Goal: Information Seeking & Learning: Learn about a topic

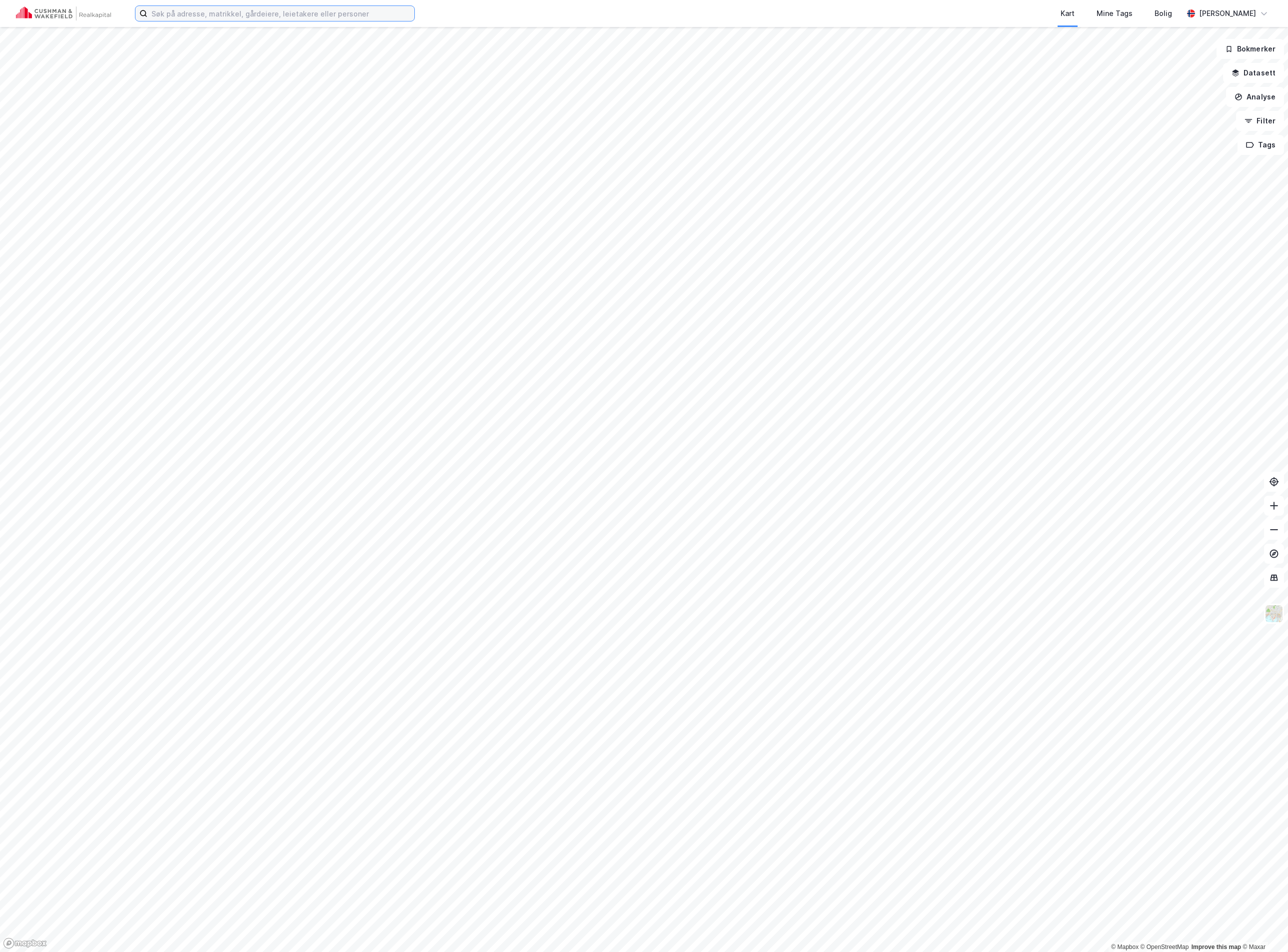
click at [255, 17] on input at bounding box center [281, 13] width 267 height 15
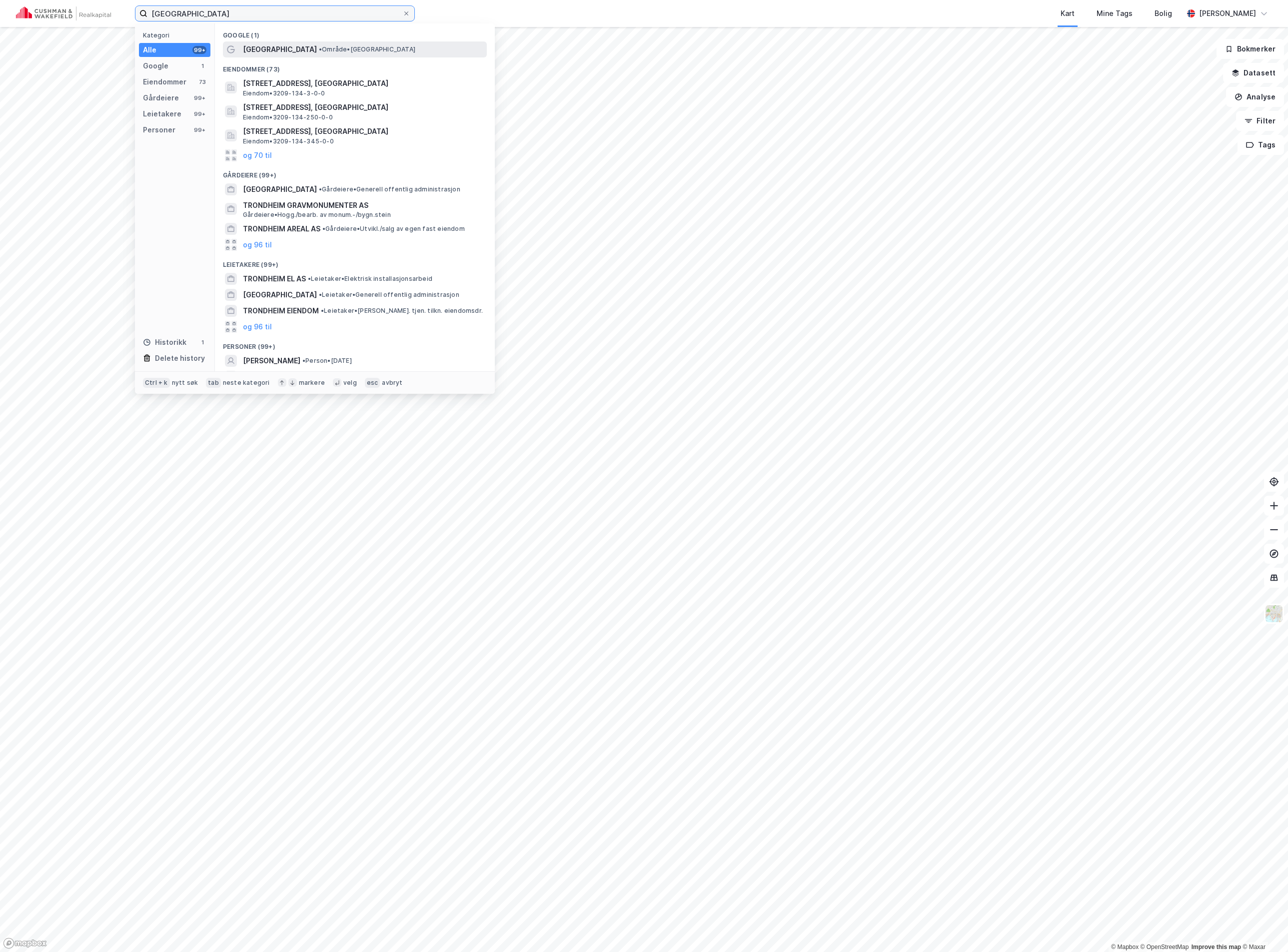
type input "[GEOGRAPHIC_DATA]"
click at [273, 47] on span "[GEOGRAPHIC_DATA]" at bounding box center [280, 49] width 74 height 12
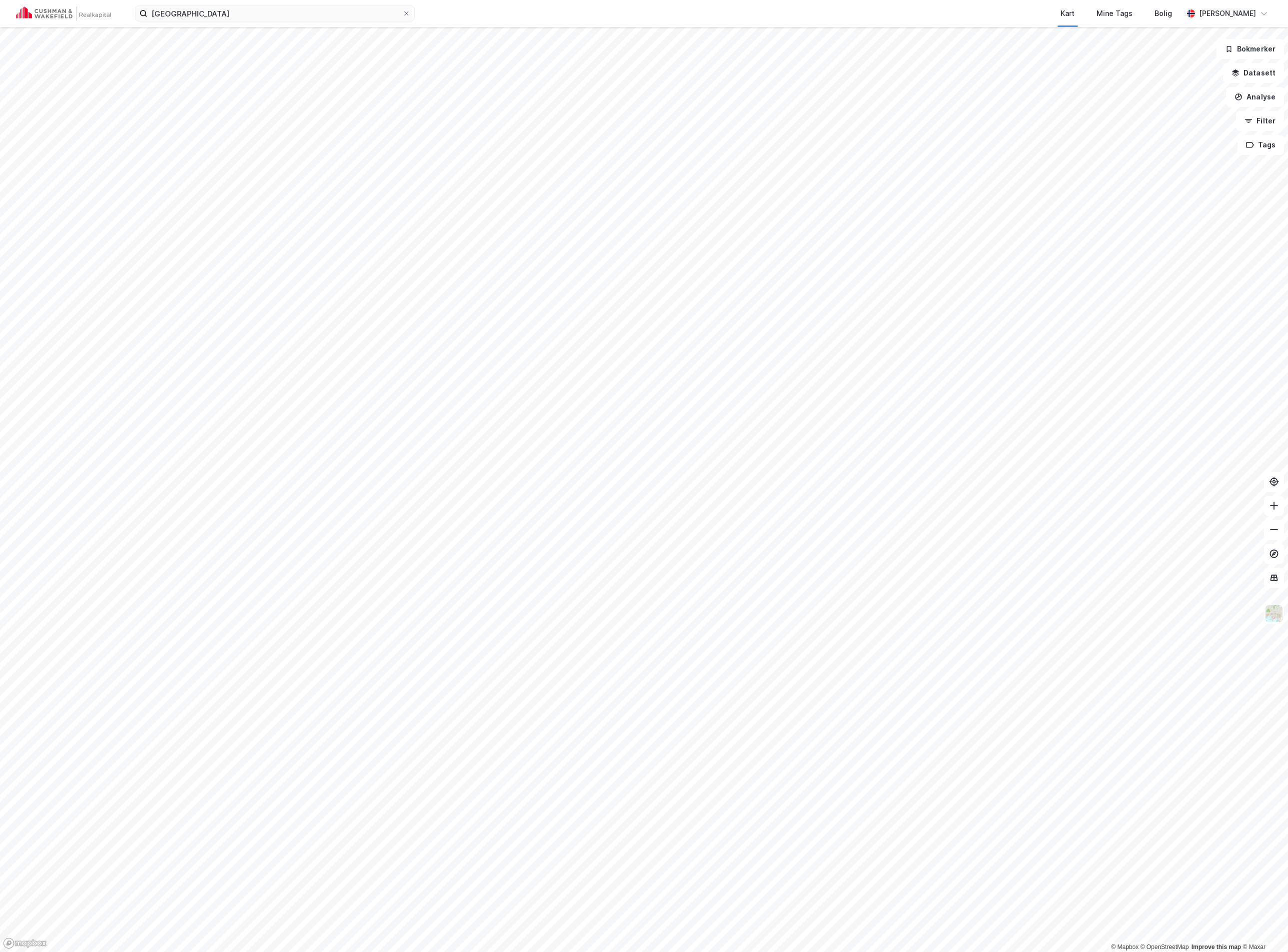
click at [1288, 372] on html "trondheim Kart Mine Tags [PERSON_NAME] © Mapbox © OpenStreetMap Improve this ma…" at bounding box center [644, 476] width 1288 height 952
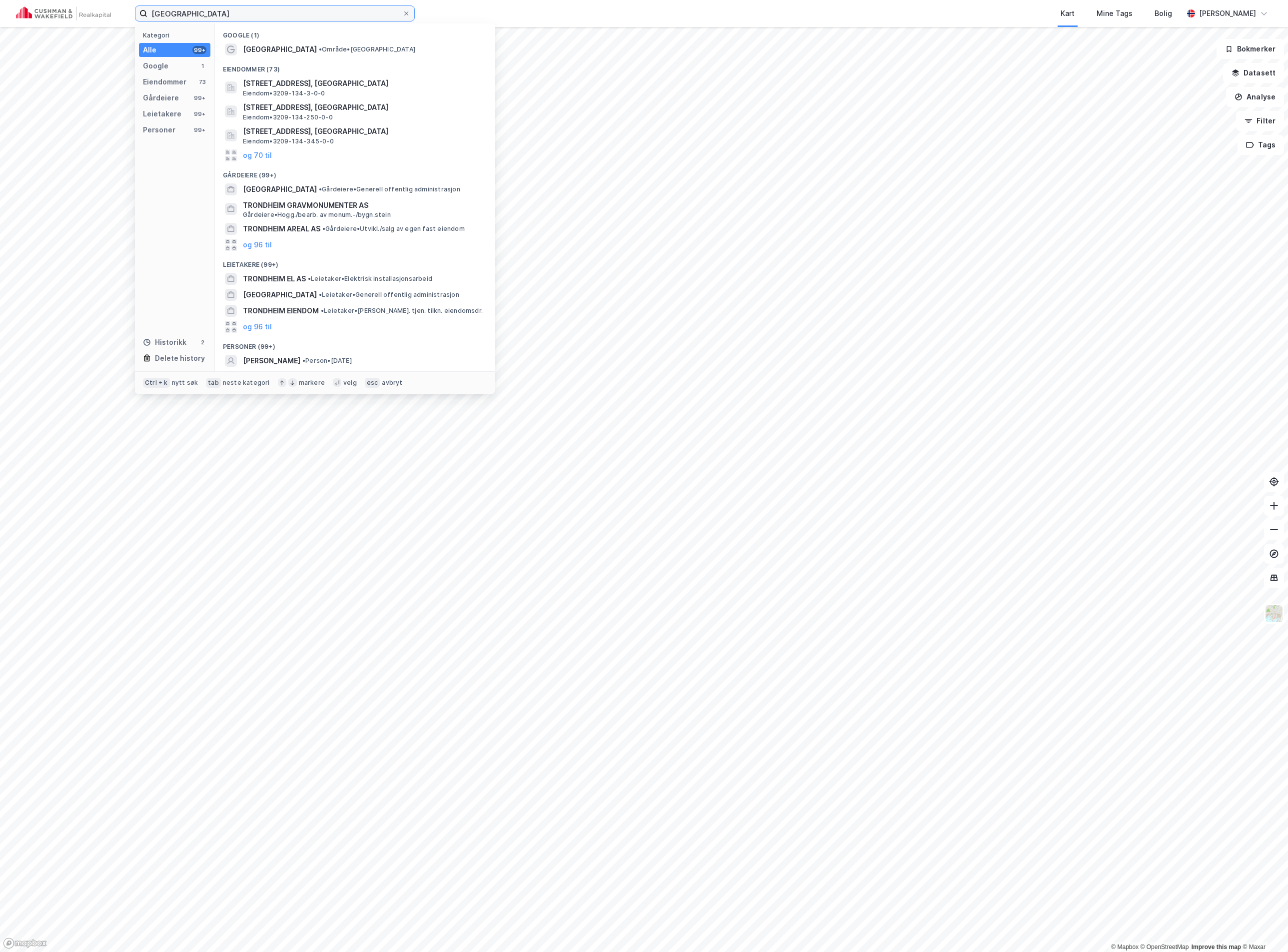
click at [209, 15] on input "[GEOGRAPHIC_DATA]" at bounding box center [275, 13] width 255 height 15
click at [402, 6] on label "[GEOGRAPHIC_DATA]" at bounding box center [275, 14] width 280 height 16
click at [402, 6] on input "[GEOGRAPHIC_DATA]" at bounding box center [275, 13] width 255 height 15
click at [406, 12] on icon at bounding box center [406, 13] width 6 height 6
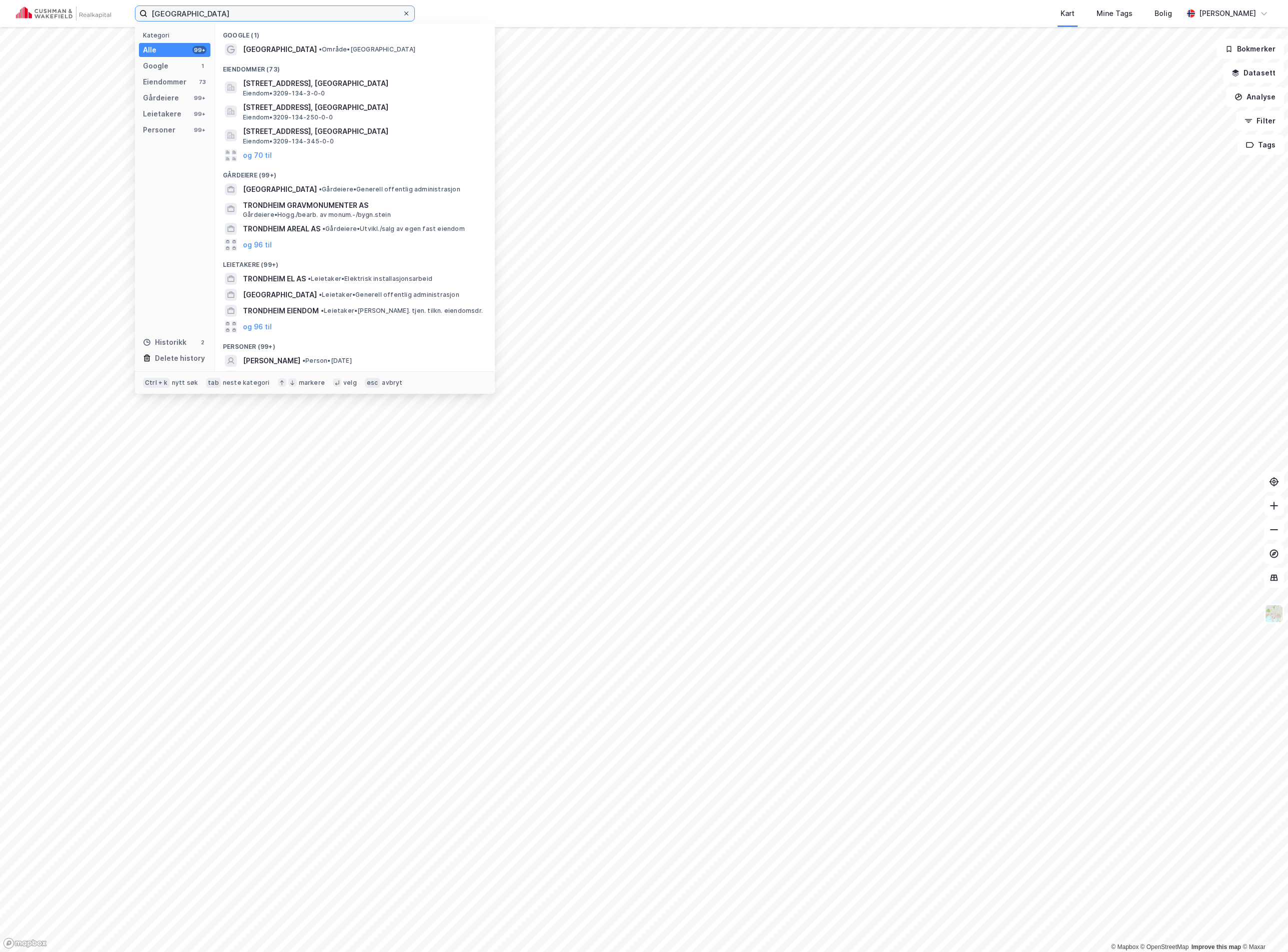
click at [402, 12] on input "[GEOGRAPHIC_DATA]" at bounding box center [275, 13] width 255 height 15
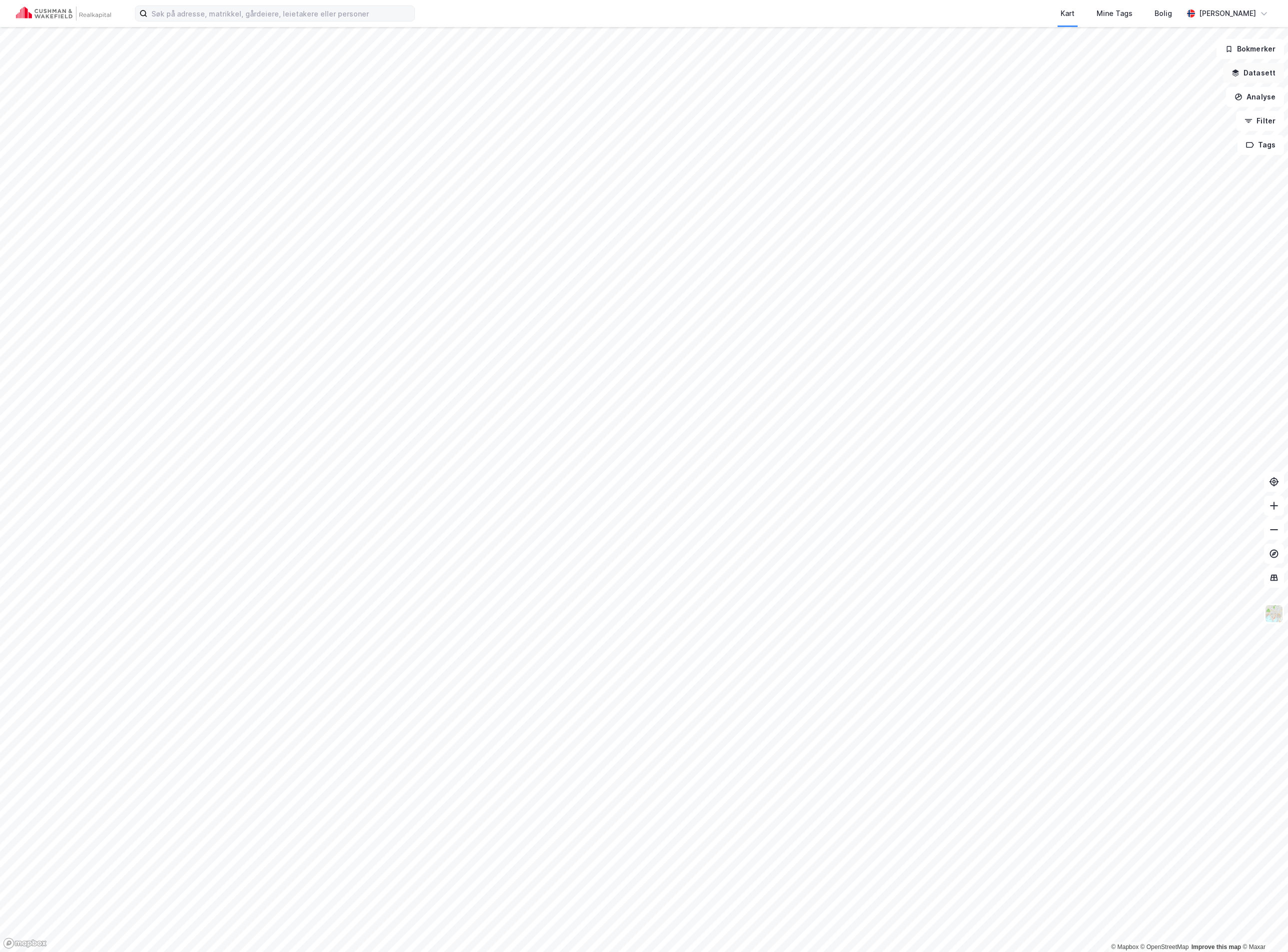
click at [1251, 75] on button "Datasett" at bounding box center [1253, 73] width 61 height 20
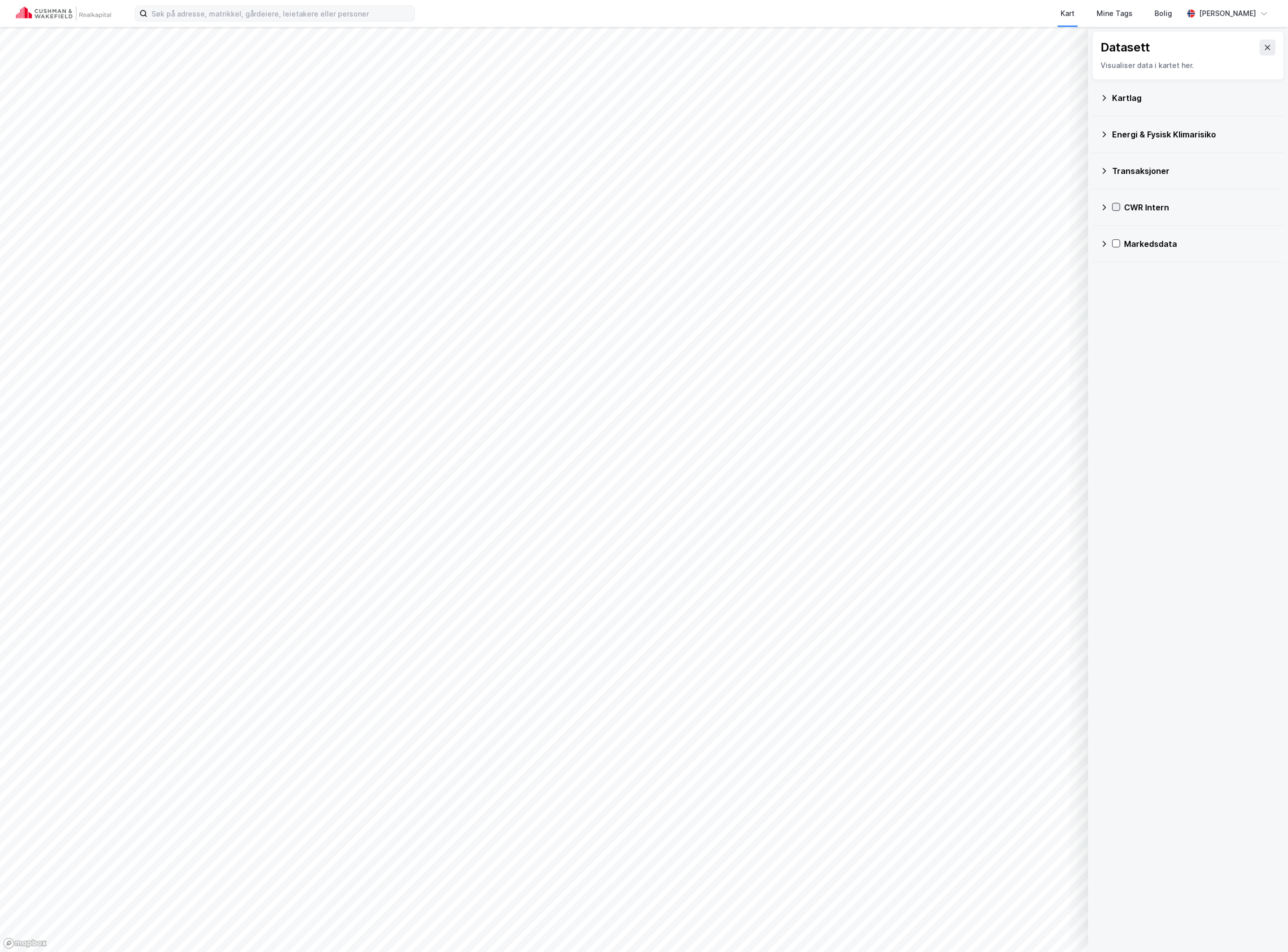
click at [1119, 206] on icon at bounding box center [1116, 207] width 7 height 7
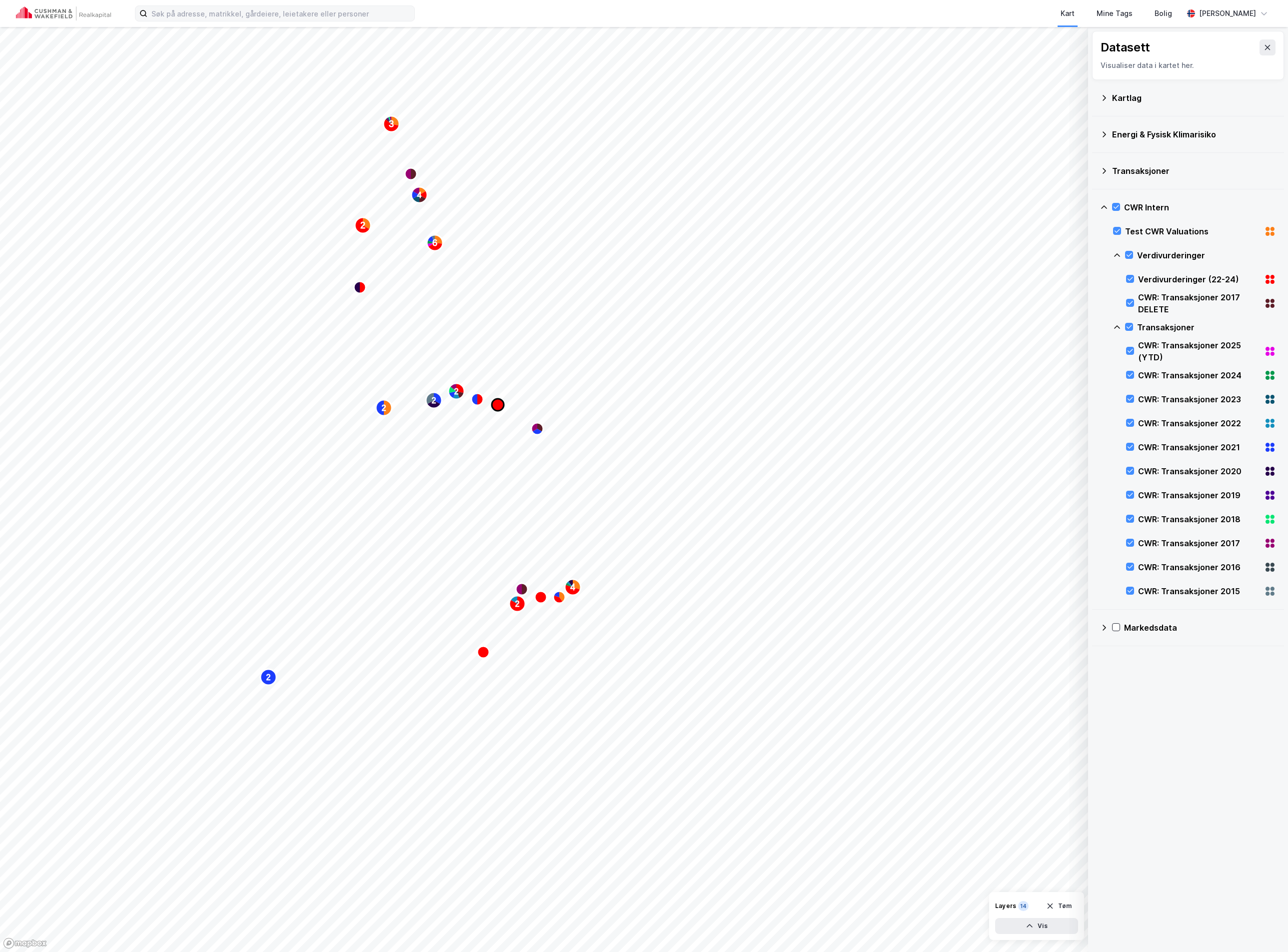
click at [498, 405] on icon "Map marker" at bounding box center [498, 404] width 12 height 12
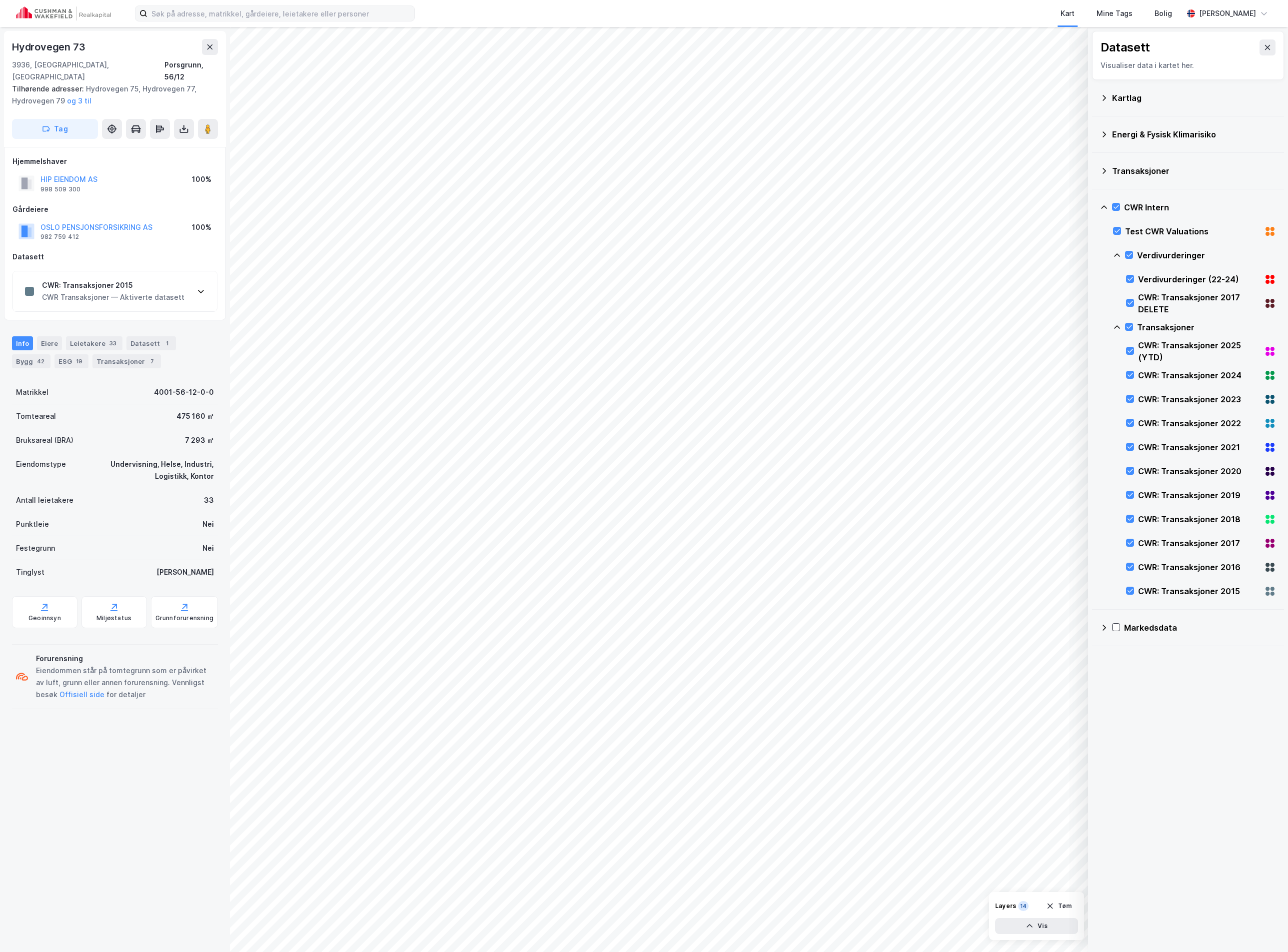
click at [98, 279] on div "CWR: Transaksjoner 2015" at bounding box center [113, 285] width 142 height 12
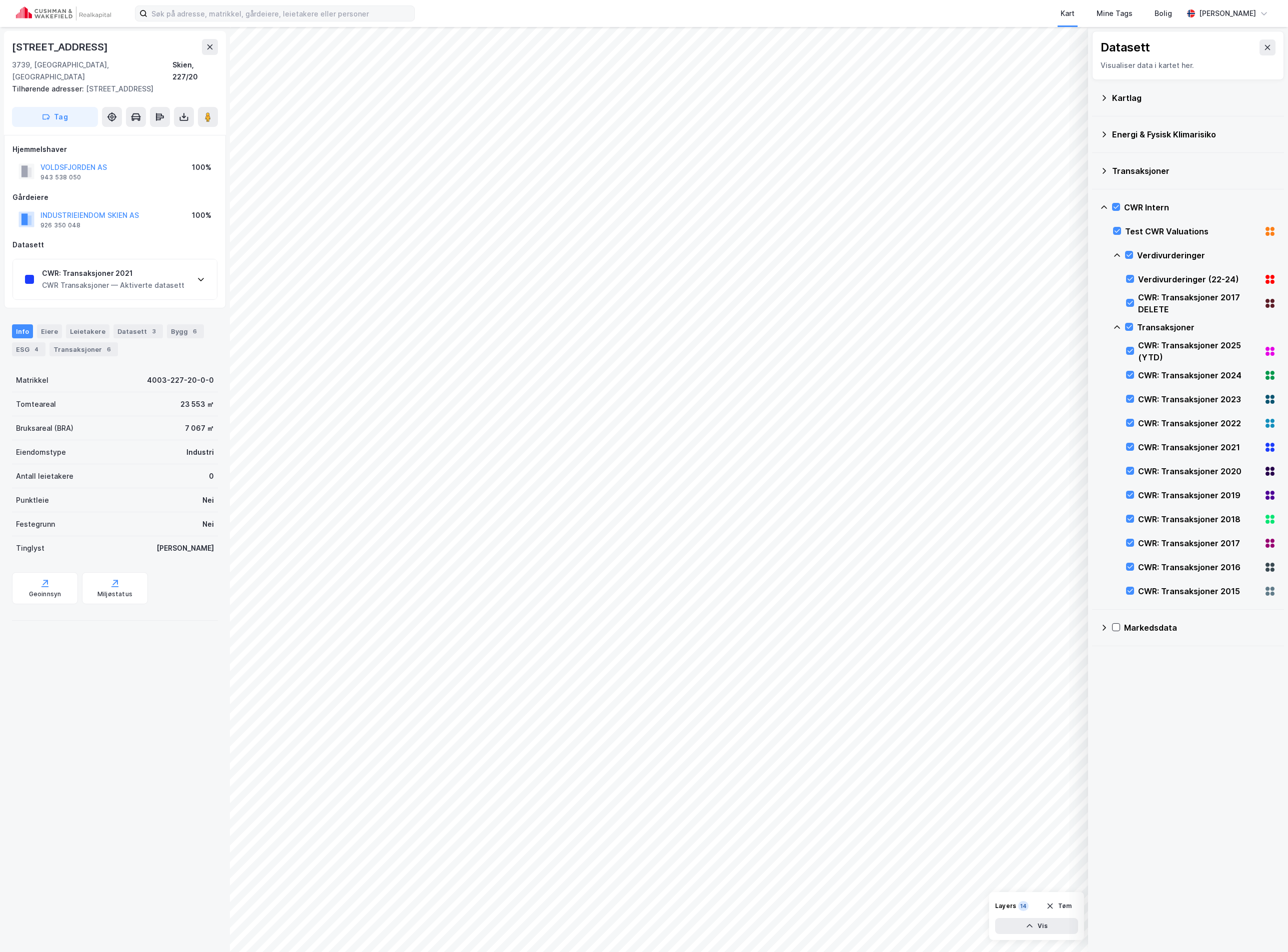
click at [93, 267] on div "CWR: Transaksjoner 2021" at bounding box center [113, 273] width 142 height 12
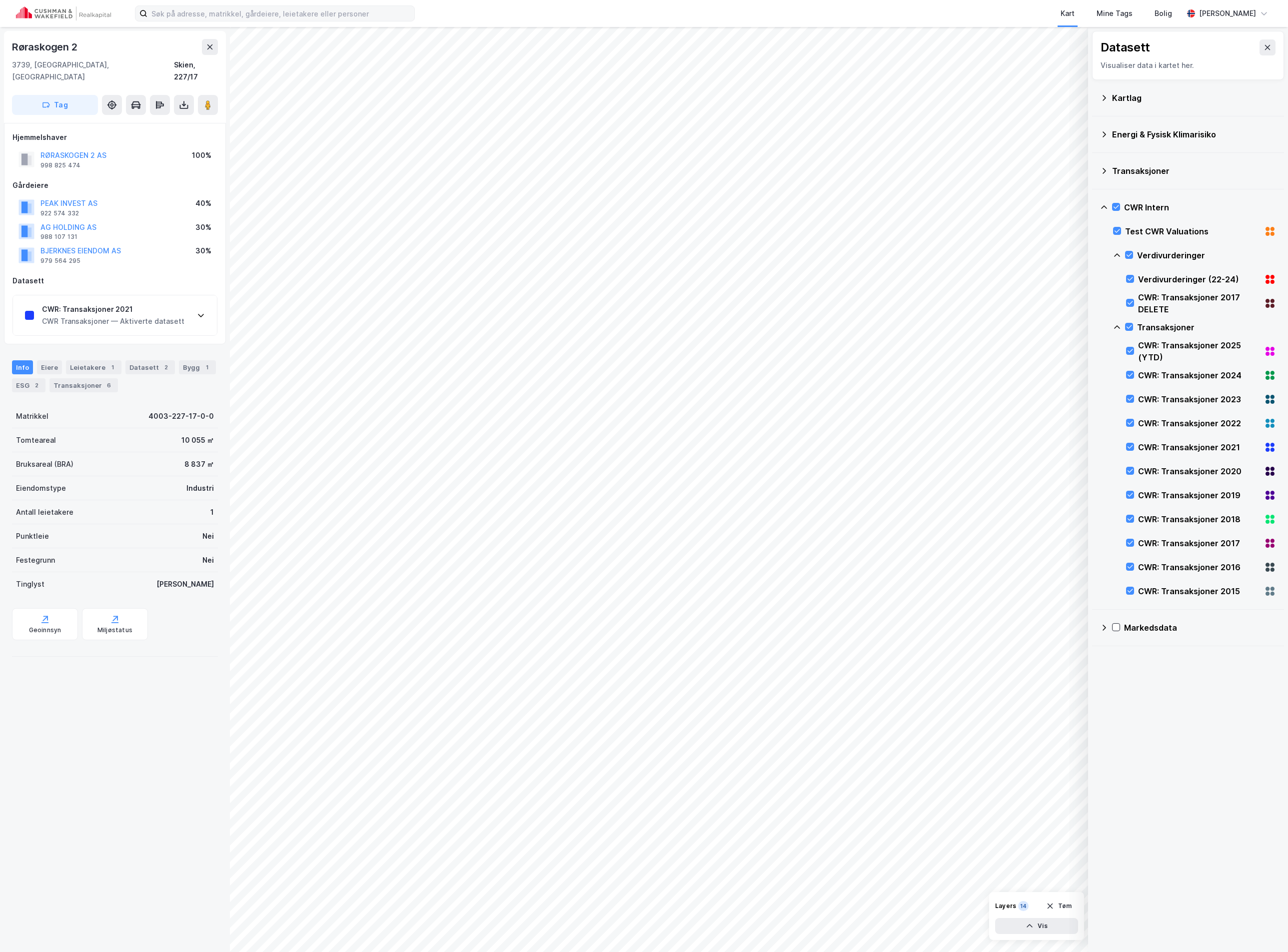
click at [90, 295] on div "CWR: Transaksjoner 2021 CWR Transaksjoner — Aktiverte datasett" at bounding box center [115, 315] width 204 height 40
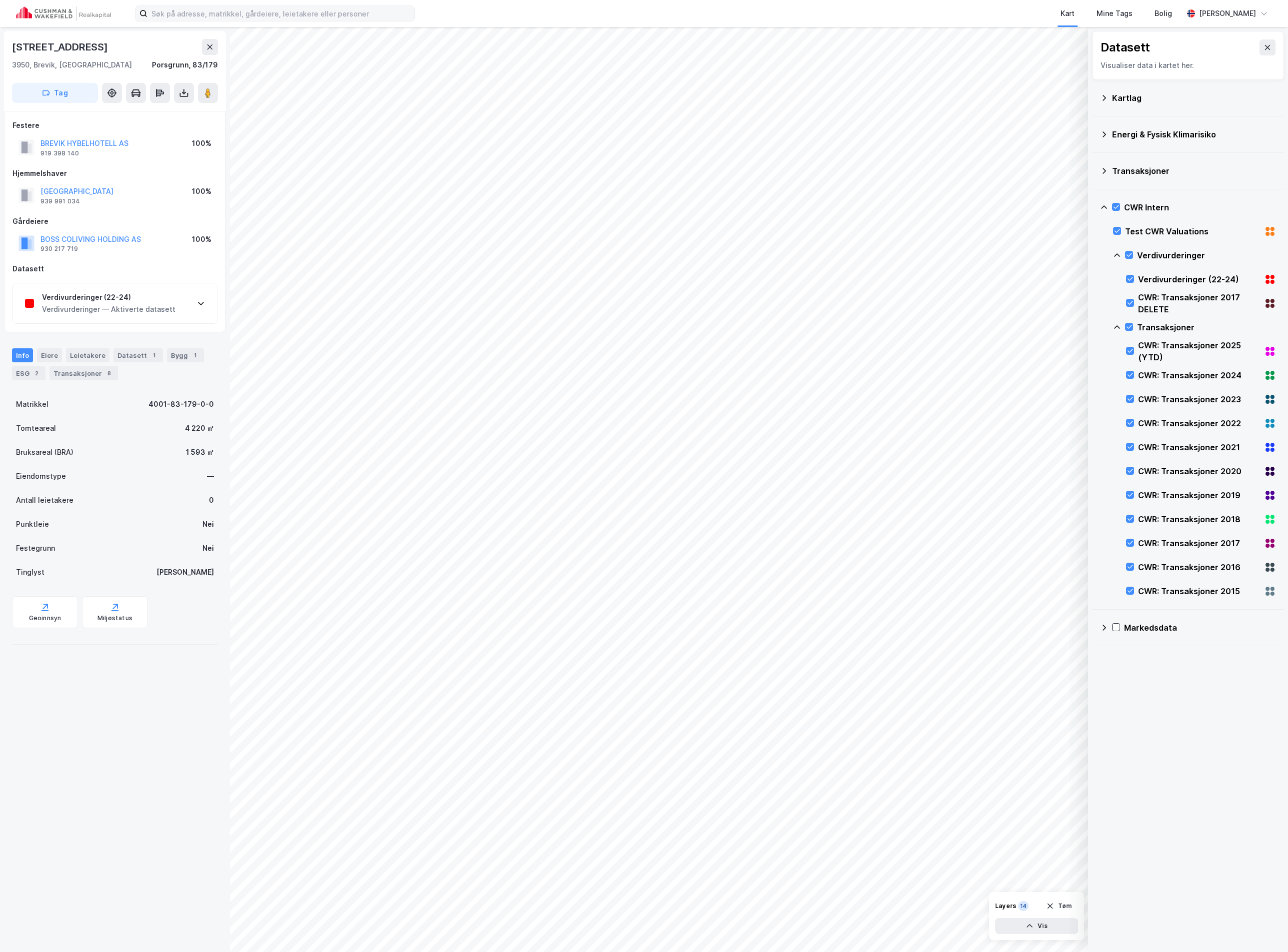
click at [91, 293] on div "Verdivurderinger (22-24)" at bounding box center [109, 297] width 133 height 12
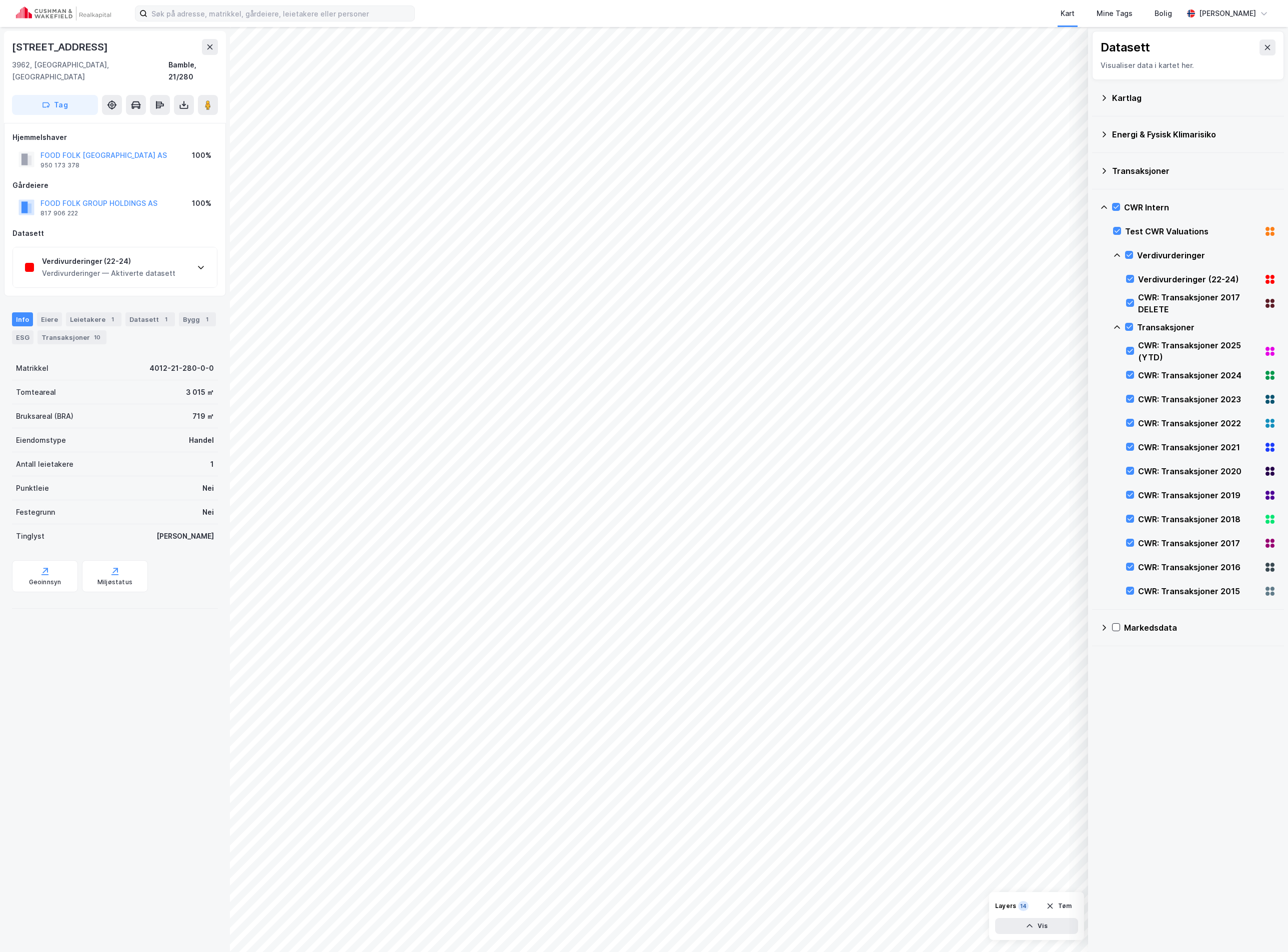
click at [111, 255] on div "Verdivurderinger (22-24)" at bounding box center [109, 261] width 133 height 12
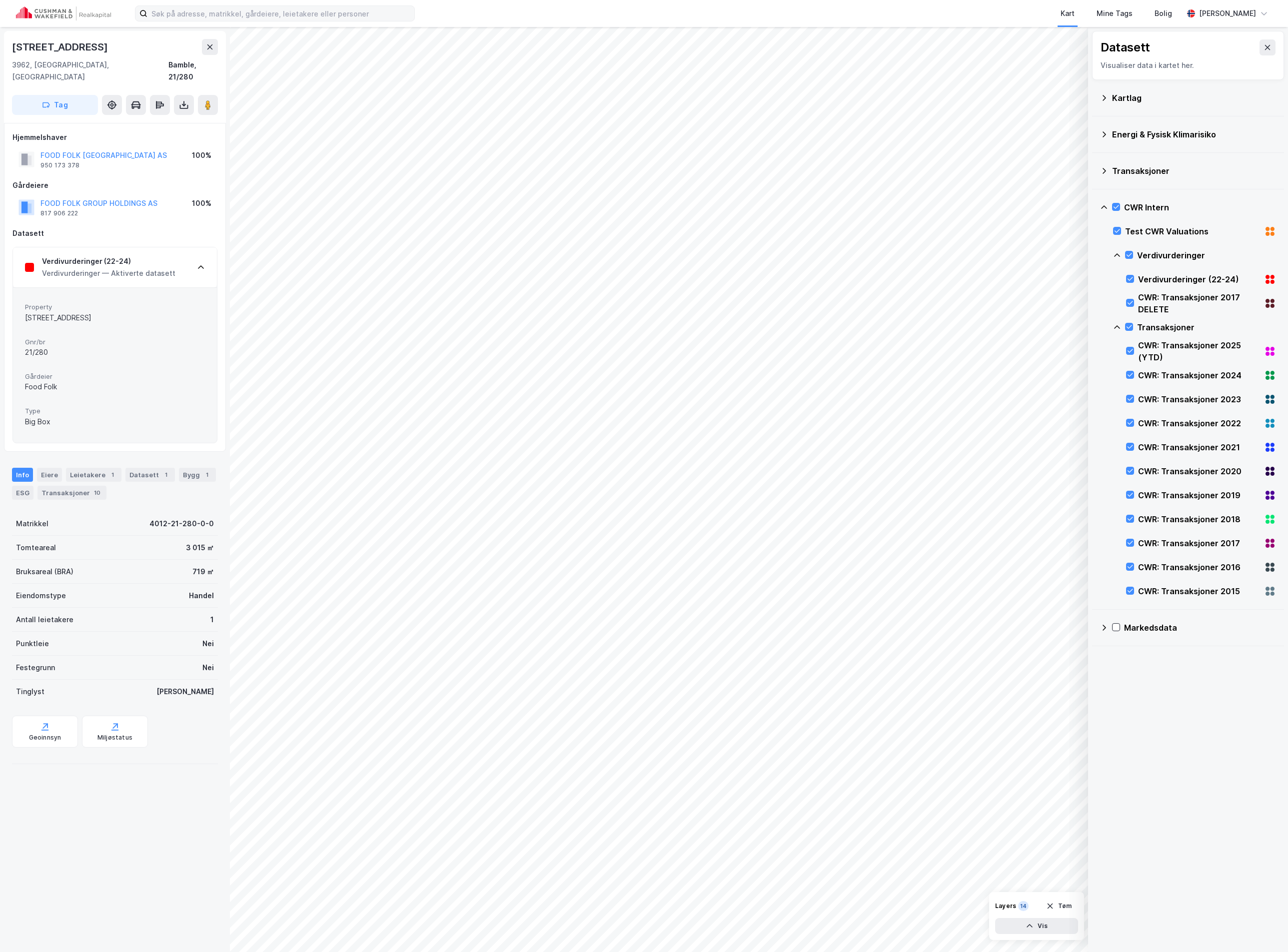
drag, startPoint x: 102, startPoint y: 305, endPoint x: 18, endPoint y: 309, distance: 84.1
click at [18, 309] on div "Property [STREET_ADDRESS] Food Folk Type Big Box" at bounding box center [115, 365] width 204 height 155
copy div "[STREET_ADDRESS]"
